Goal: Information Seeking & Learning: Learn about a topic

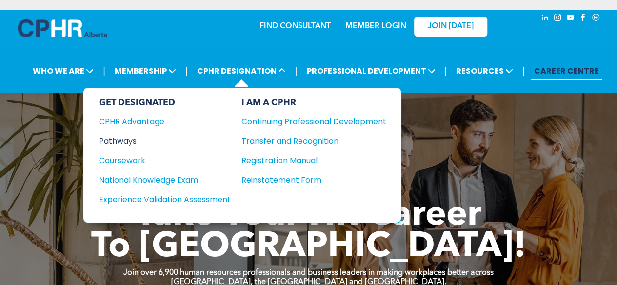
click at [130, 141] on div "Pathways" at bounding box center [158, 141] width 119 height 12
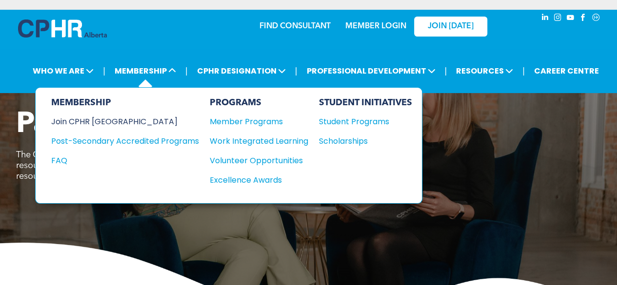
click at [113, 124] on div "Join CPHR [GEOGRAPHIC_DATA]" at bounding box center [117, 122] width 133 height 12
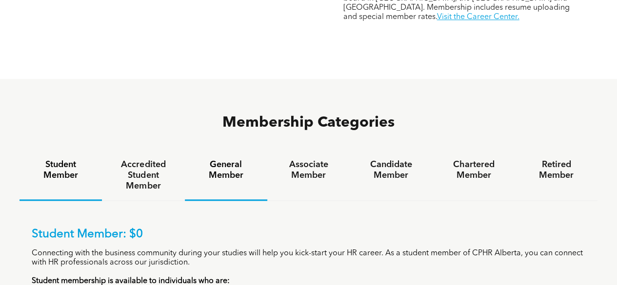
scroll to position [538, 0]
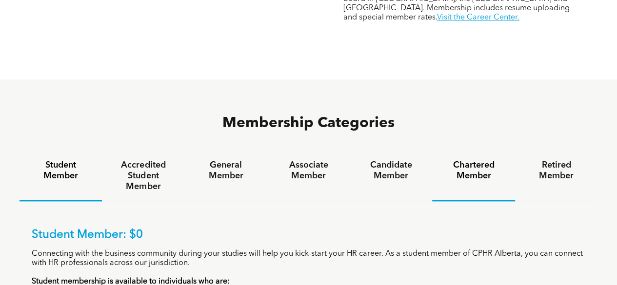
click at [467, 160] on h4 "Chartered Member" at bounding box center [473, 170] width 65 height 21
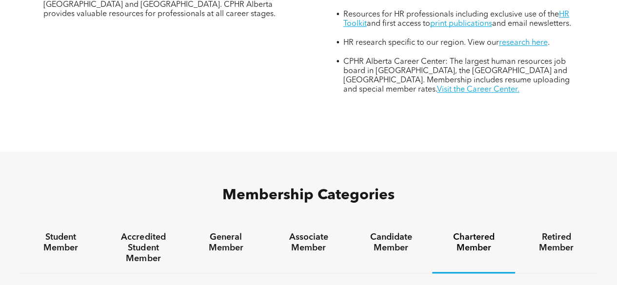
scroll to position [309, 0]
